Goal: Answer question/provide support: Answer question/provide support

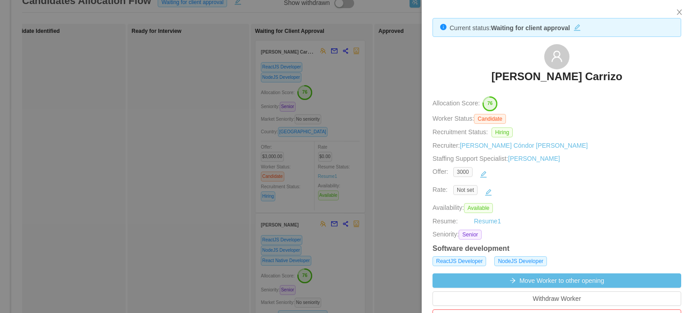
scroll to position [411, 0]
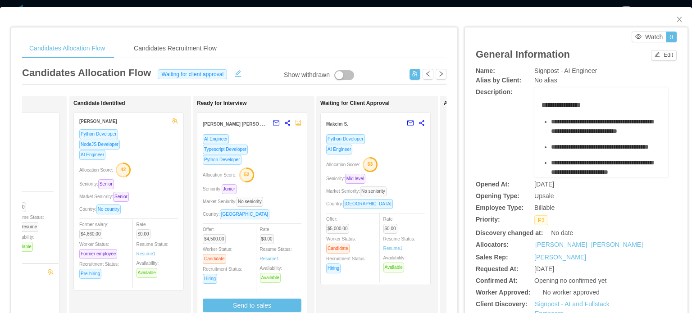
scroll to position [0, 90]
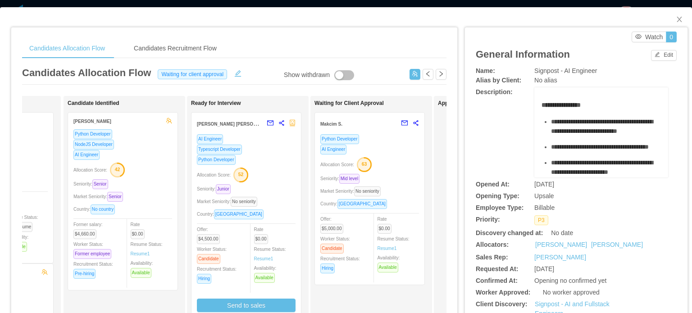
click at [405, 162] on div "Allocation Score: 63" at bounding box center [369, 164] width 99 height 14
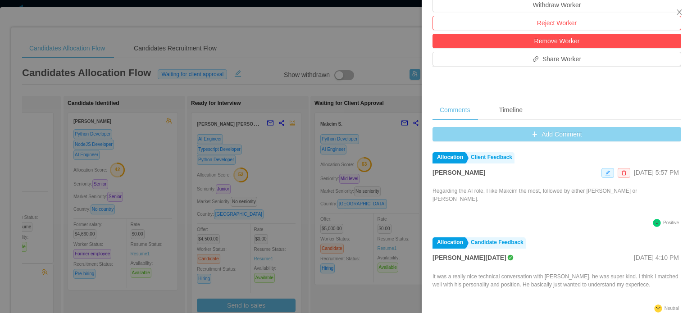
scroll to position [295, 0]
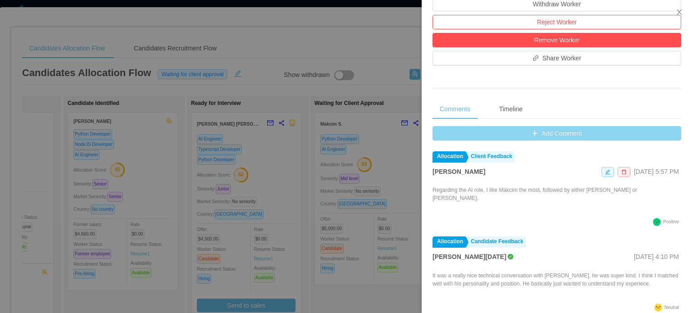
click at [528, 133] on button "Add Comment" at bounding box center [556, 133] width 249 height 14
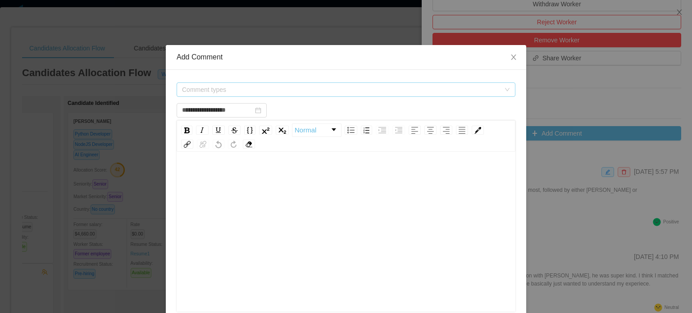
click at [448, 88] on span "Comment types" at bounding box center [341, 89] width 318 height 9
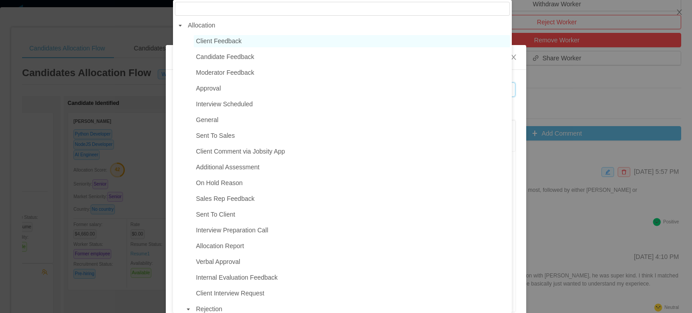
click at [240, 41] on span "Client Feedback" at bounding box center [218, 40] width 45 height 7
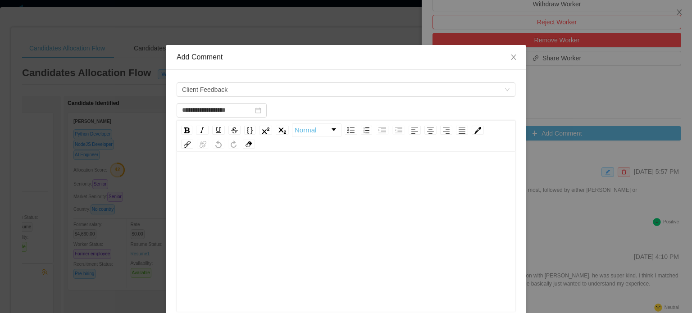
click at [230, 196] on div "rdw-editor" at bounding box center [346, 246] width 325 height 158
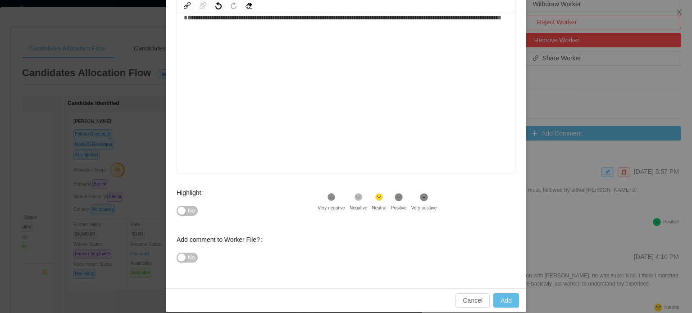
scroll to position [148, 0]
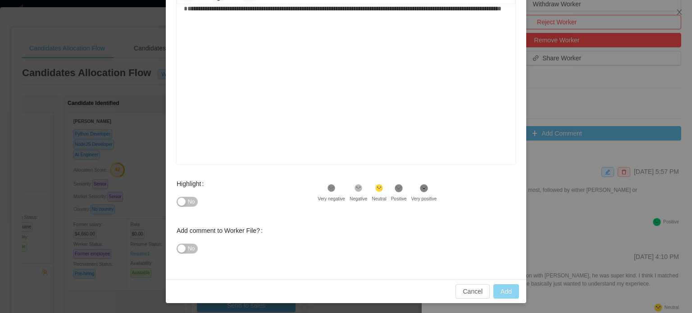
type input "**********"
click at [504, 287] on button "Add" at bounding box center [506, 291] width 26 height 14
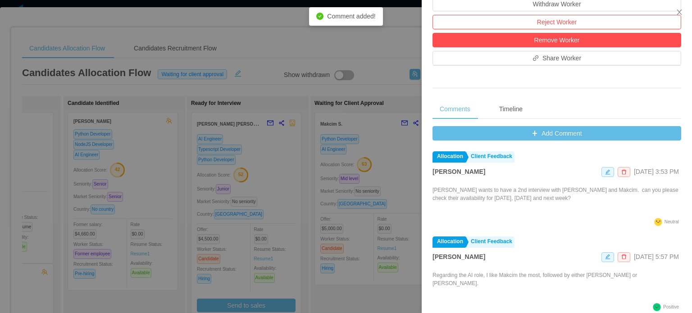
click at [396, 176] on div at bounding box center [346, 156] width 692 height 313
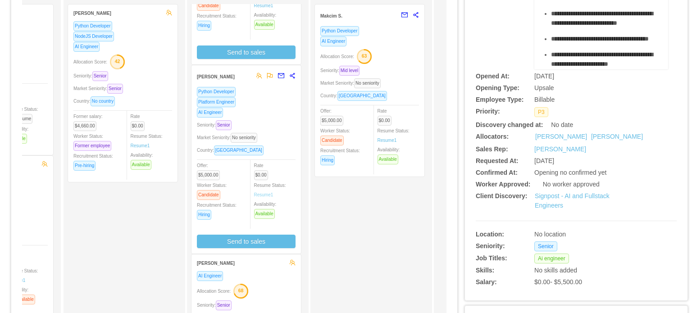
scroll to position [108, 0]
click at [276, 117] on div "Python Developer Platform Engineer AI Engineer Seniority: Senior Market Seniori…" at bounding box center [246, 167] width 99 height 162
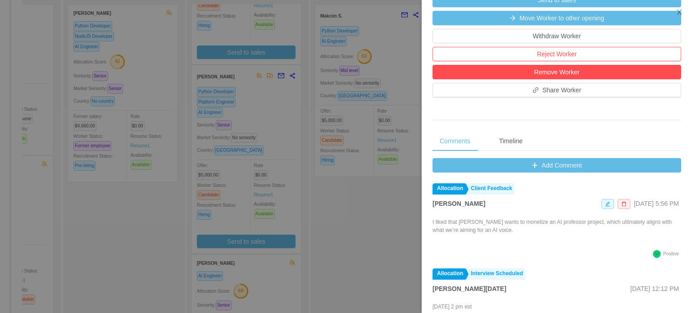
scroll to position [294, 0]
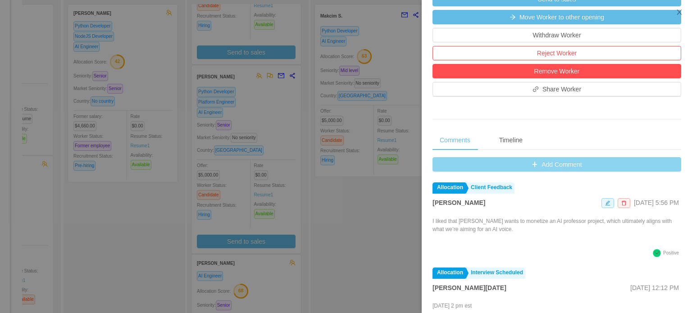
click at [511, 166] on button "Add Comment" at bounding box center [556, 164] width 249 height 14
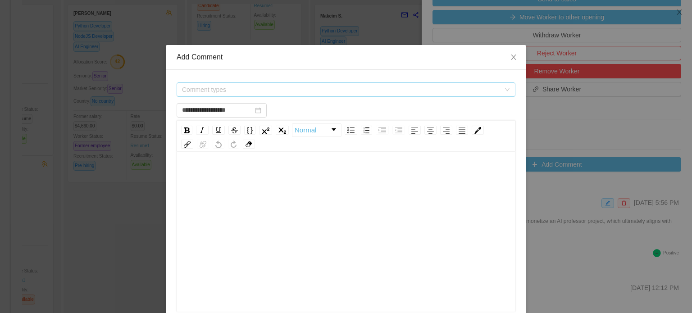
click at [305, 87] on span "Comment types" at bounding box center [341, 89] width 318 height 9
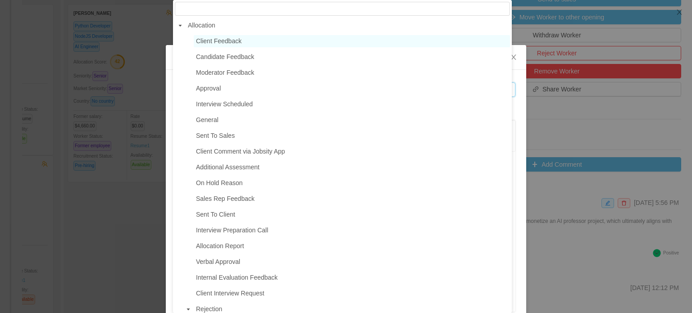
click at [204, 45] on span "Client Feedback" at bounding box center [218, 40] width 45 height 7
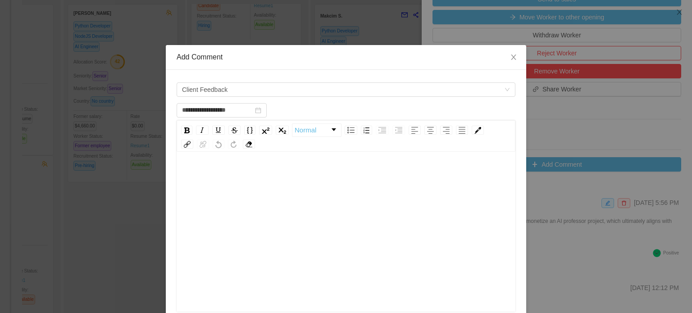
click at [211, 228] on div "rdw-editor" at bounding box center [346, 246] width 325 height 158
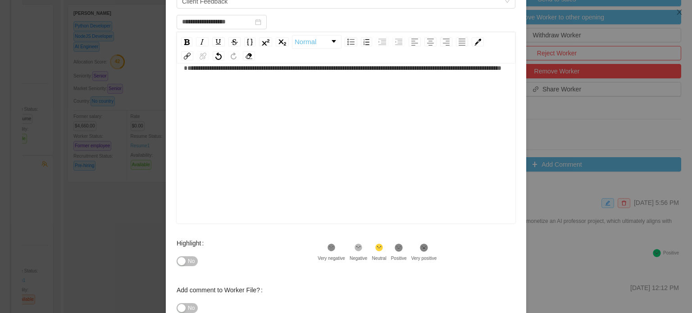
scroll to position [148, 0]
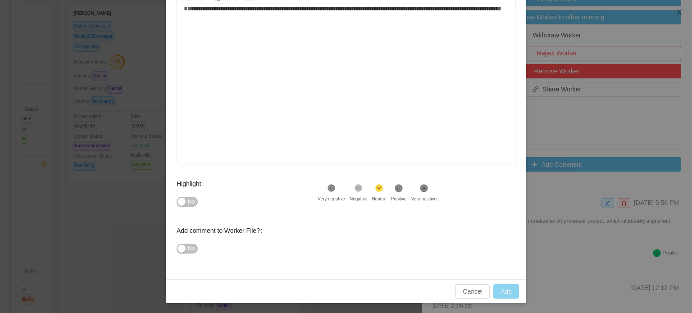
type input "**********"
click at [494, 290] on button "Add" at bounding box center [506, 291] width 26 height 14
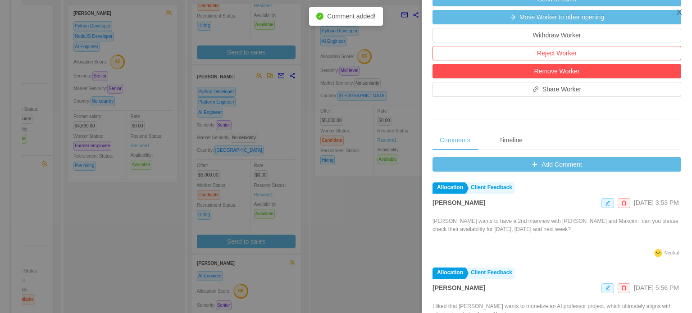
click at [375, 200] on div at bounding box center [346, 156] width 692 height 313
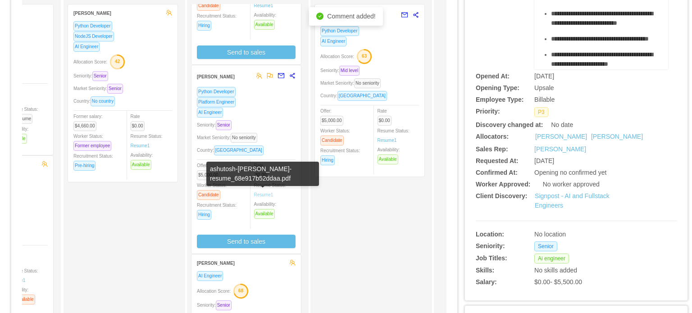
scroll to position [0, 0]
